Goal: Transaction & Acquisition: Purchase product/service

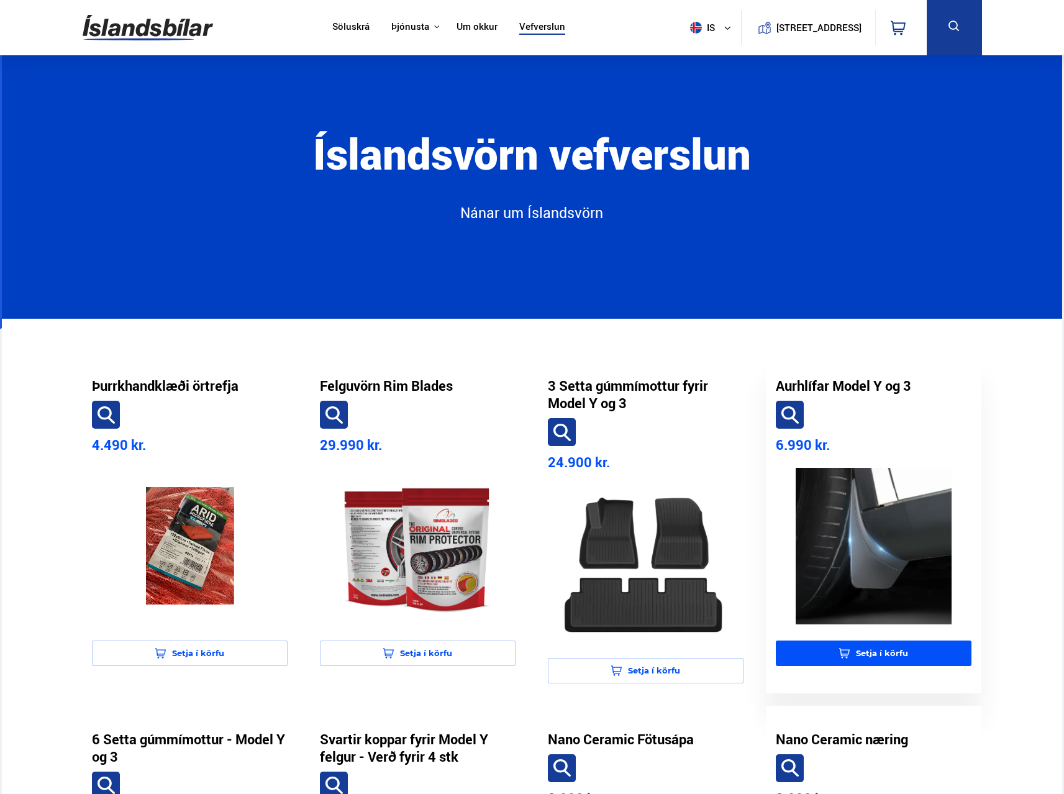
click at [879, 659] on button "Setja í körfu" at bounding box center [874, 652] width 196 height 25
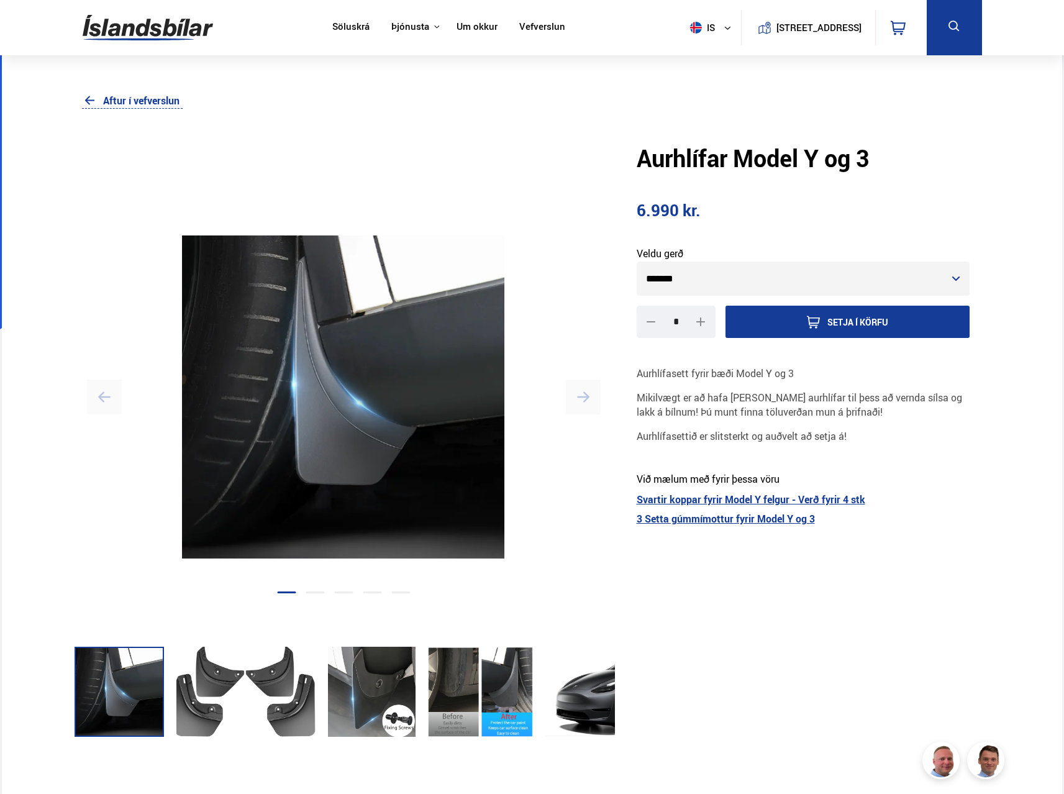
click at [860, 331] on button "Setja í körfu" at bounding box center [847, 322] width 245 height 32
click at [899, 26] on icon at bounding box center [898, 27] width 15 height 15
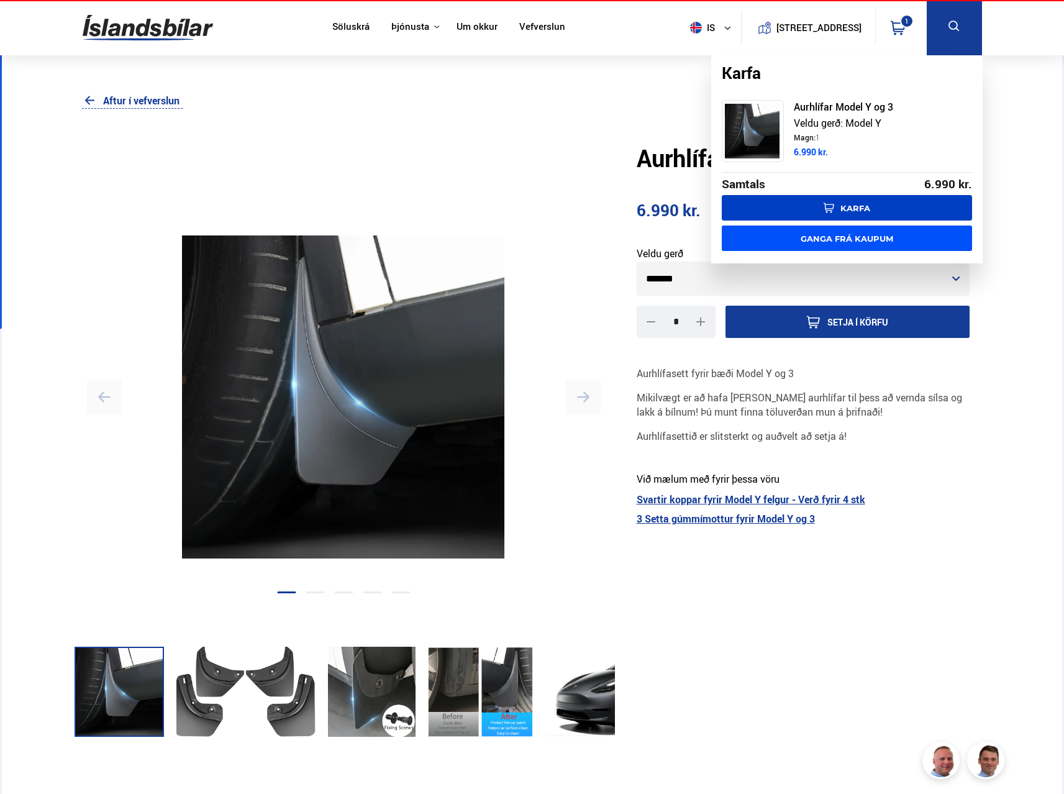
click at [851, 238] on link "Ganga frá kaupum" at bounding box center [847, 237] width 250 height 25
